Goal: Complete application form

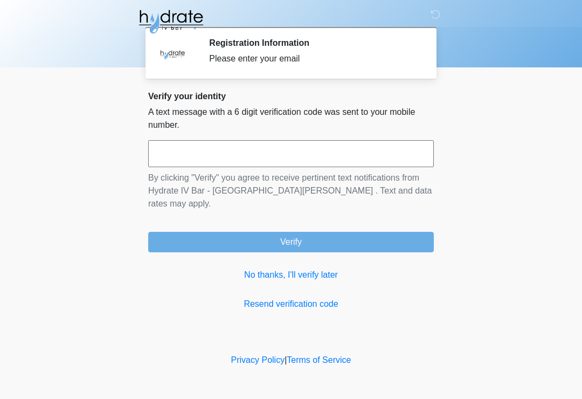
click at [341, 155] on input "text" at bounding box center [291, 153] width 286 height 27
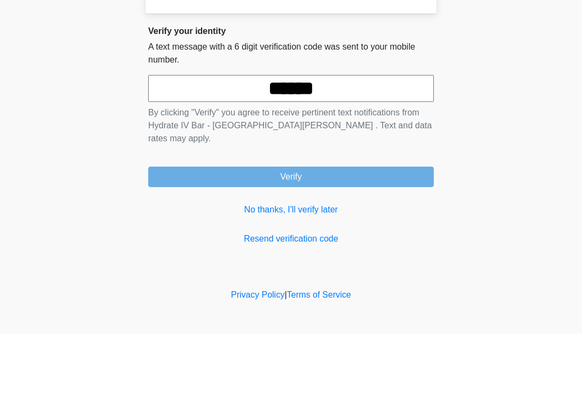
type input "******"
click at [404, 232] on button "Verify" at bounding box center [291, 242] width 286 height 20
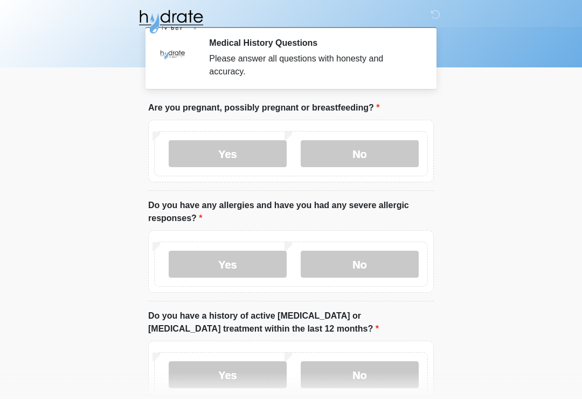
click at [406, 154] on label "No" at bounding box center [360, 153] width 118 height 27
click at [397, 263] on label "No" at bounding box center [360, 264] width 118 height 27
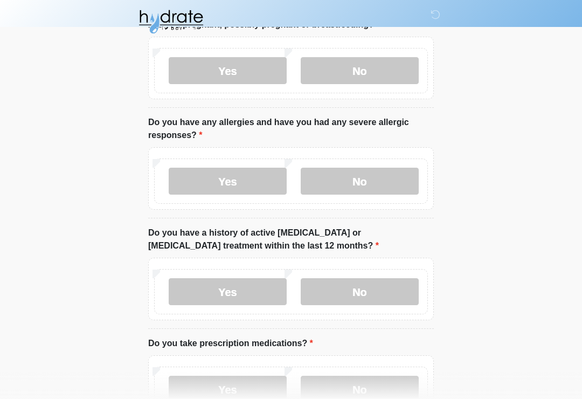
click at [405, 295] on label "No" at bounding box center [360, 291] width 118 height 27
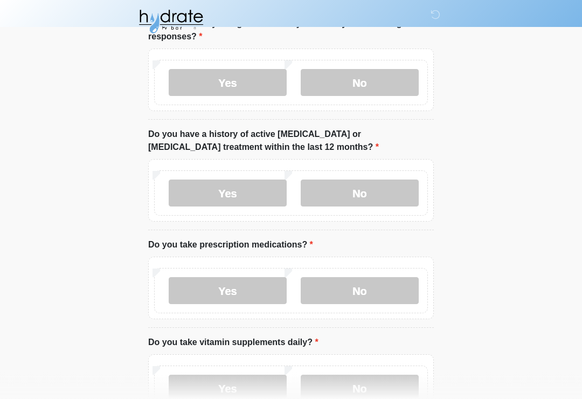
click at [189, 291] on label "Yes" at bounding box center [228, 290] width 118 height 27
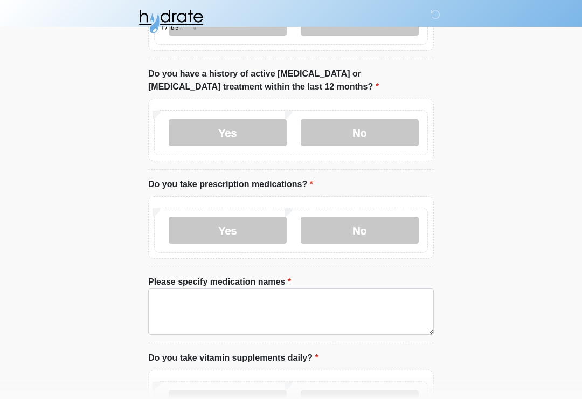
scroll to position [245, 0]
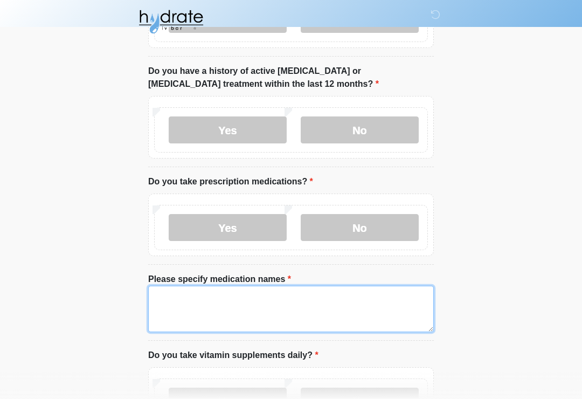
click at [167, 308] on textarea "Please specify medication names" at bounding box center [291, 309] width 286 height 46
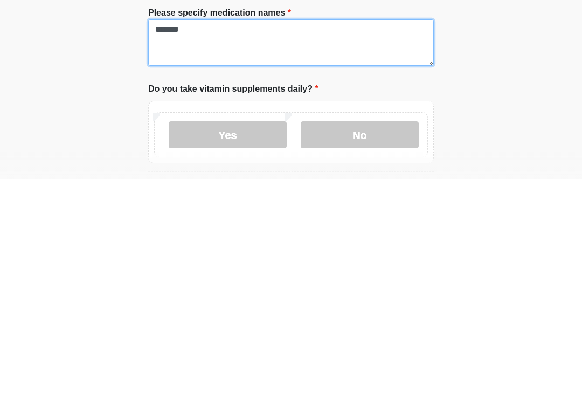
scroll to position [294, 0]
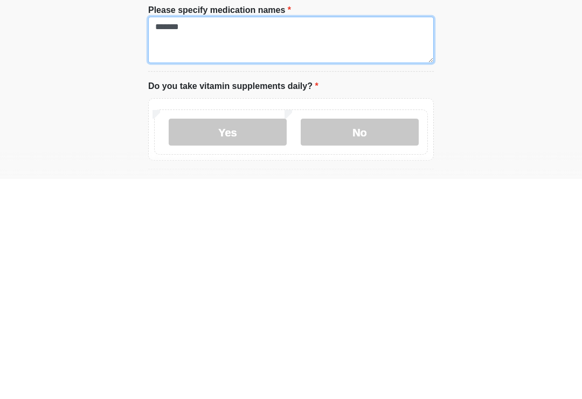
type textarea "*******"
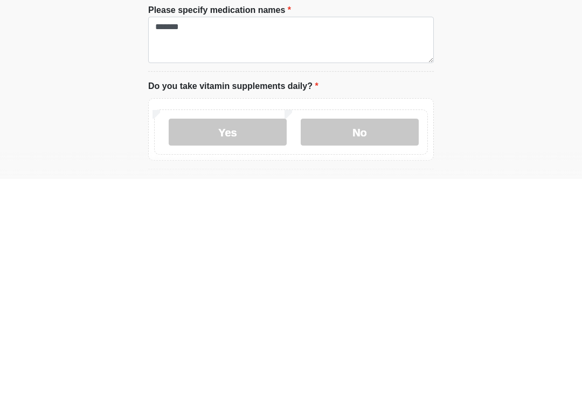
click at [413, 338] on label "No" at bounding box center [360, 351] width 118 height 27
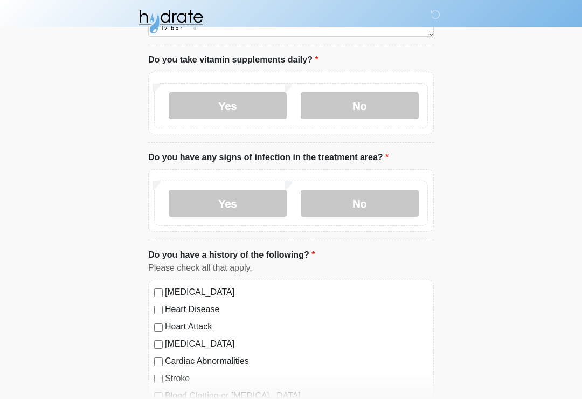
scroll to position [557, 0]
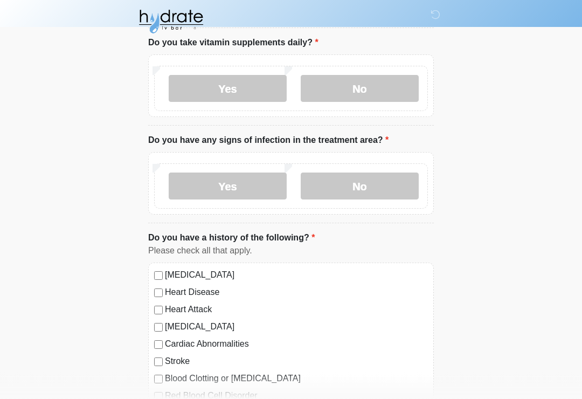
click at [411, 191] on label "No" at bounding box center [360, 186] width 118 height 27
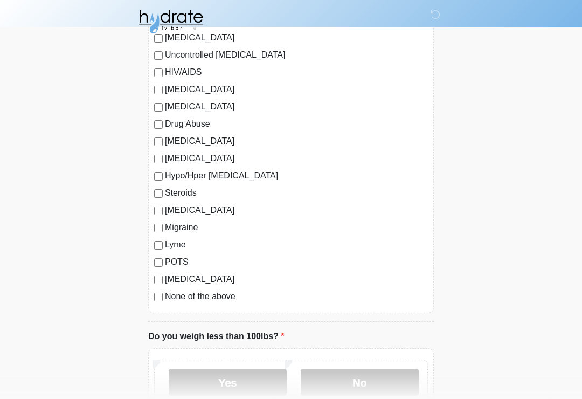
scroll to position [1092, 0]
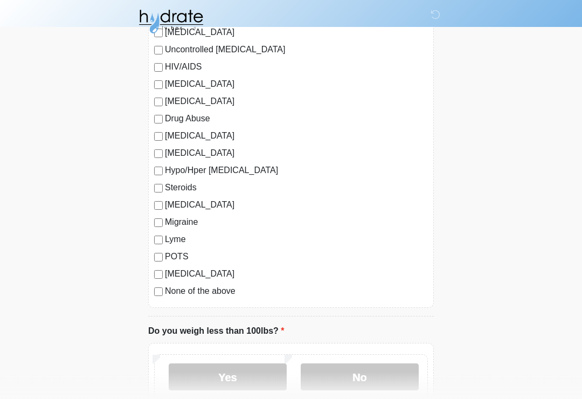
click at [156, 295] on div "None of the above" at bounding box center [291, 291] width 274 height 13
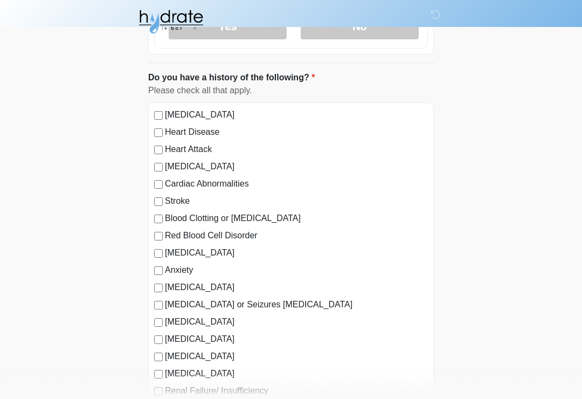
scroll to position [718, 0]
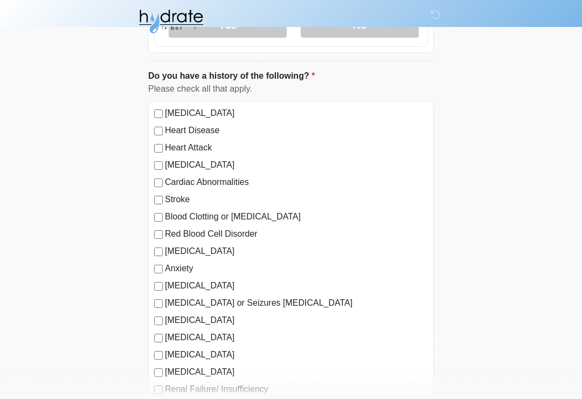
click at [149, 216] on div "[MEDICAL_DATA] Heart Disease Heart Attack [MEDICAL_DATA] Cardiac Abnormalities …" at bounding box center [291, 391] width 286 height 581
click at [157, 221] on div "[MEDICAL_DATA] Heart Disease Heart Attack [MEDICAL_DATA] Cardiac Abnormalities …" at bounding box center [291, 391] width 286 height 581
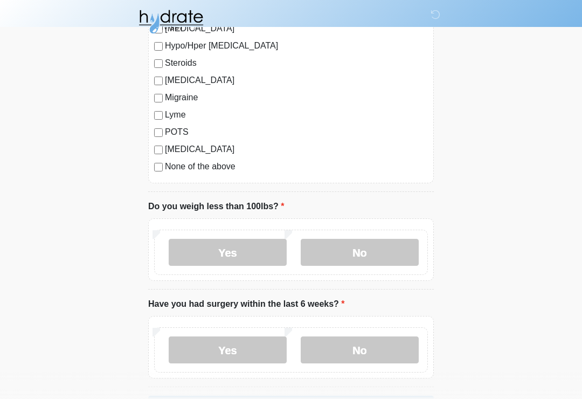
scroll to position [1220, 0]
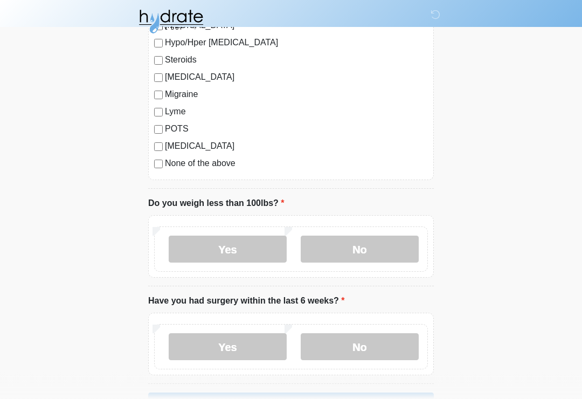
click at [401, 240] on label "No" at bounding box center [360, 249] width 118 height 27
click at [402, 344] on label "No" at bounding box center [360, 346] width 118 height 27
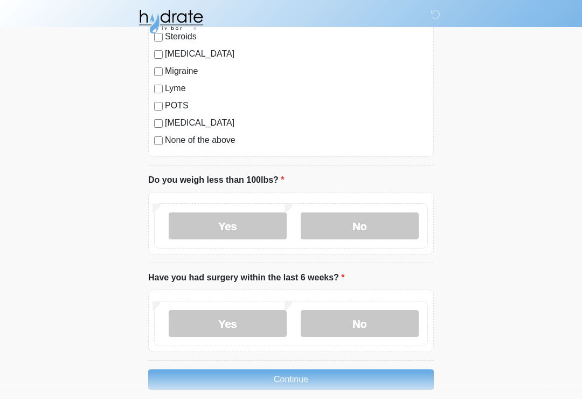
scroll to position [1273, 0]
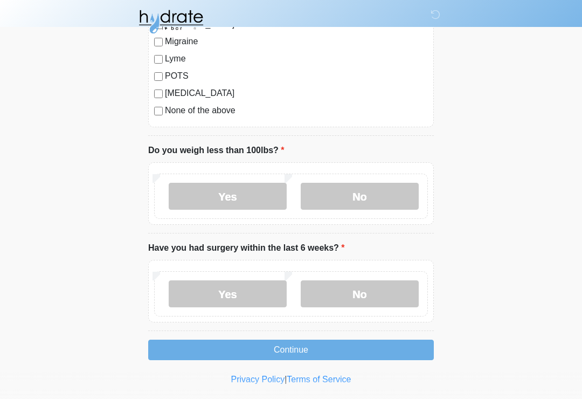
click at [158, 340] on button "Continue" at bounding box center [291, 349] width 286 height 20
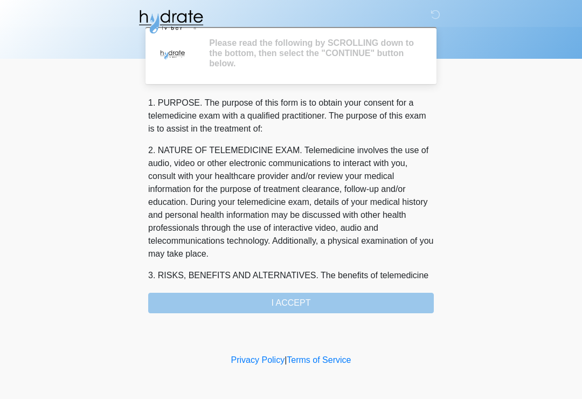
scroll to position [0, 0]
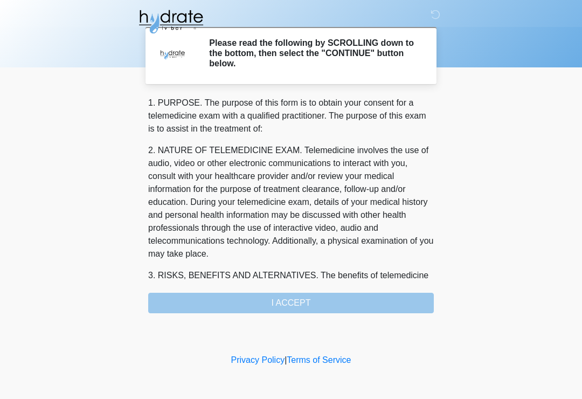
click at [165, 308] on div "1. PURPOSE. The purpose of this form is to obtain your consent for a telemedici…" at bounding box center [291, 204] width 286 height 217
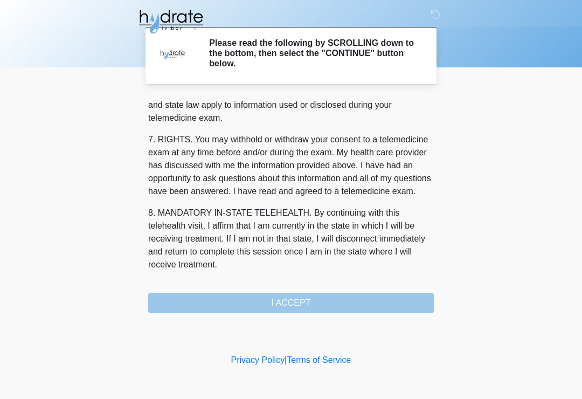
scroll to position [455, 0]
click at [182, 303] on button "I ACCEPT" at bounding box center [291, 303] width 286 height 20
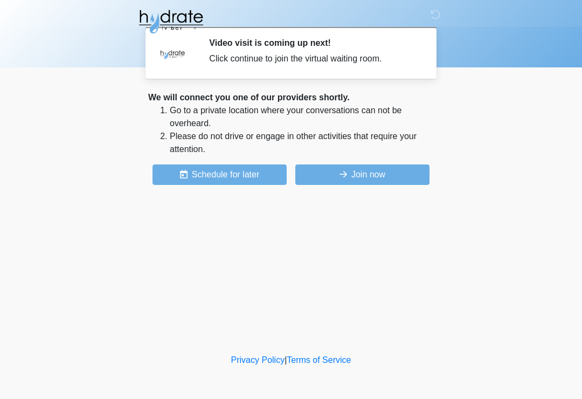
click at [413, 171] on button "Join now" at bounding box center [362, 174] width 134 height 20
